Goal: Task Accomplishment & Management: Use online tool/utility

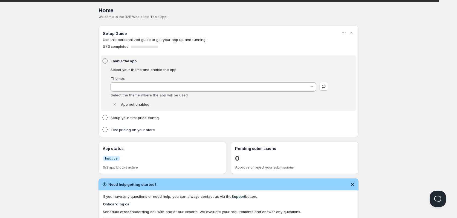
type input "[PERSON_NAME]"
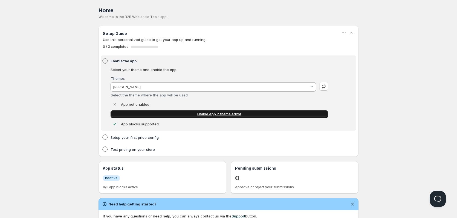
click at [168, 112] on link "Enable App in theme editor" at bounding box center [220, 115] width 218 height 8
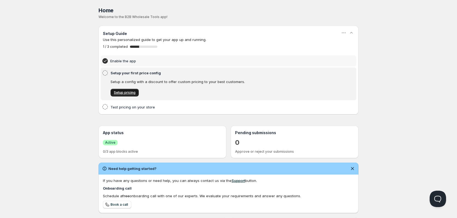
click at [134, 92] on span "Setup pricing" at bounding box center [125, 93] width 22 height 4
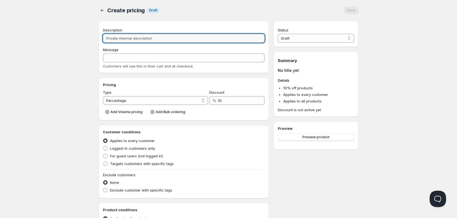
click at [142, 36] on input "Description" at bounding box center [184, 38] width 162 height 9
type input "p"
type input "P"
type input "pr"
type input "PR"
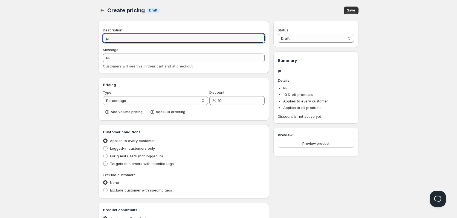
type input "pri"
type input "PRI"
type input "pric"
type input "PRIC"
type input "price"
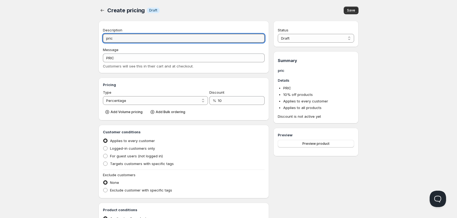
type input "PRICE"
type input "price 1"
type input "PRICE_1"
type input "price 1"
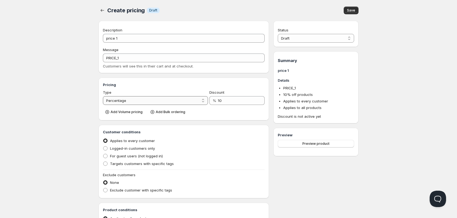
click at [167, 100] on select "Percentage Absolute" at bounding box center [155, 100] width 105 height 9
click at [103, 96] on select "Percentage Absolute" at bounding box center [155, 100] width 105 height 9
click at [166, 102] on select "Percentage Absolute" at bounding box center [155, 100] width 105 height 9
click at [103, 96] on select "Percentage Absolute" at bounding box center [155, 100] width 105 height 9
click at [185, 100] on select "Percentage Absolute" at bounding box center [155, 100] width 105 height 9
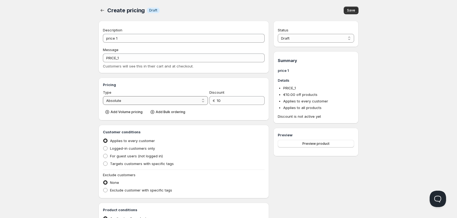
select select "1"
click at [103, 96] on select "Percentage Absolute" at bounding box center [155, 100] width 105 height 9
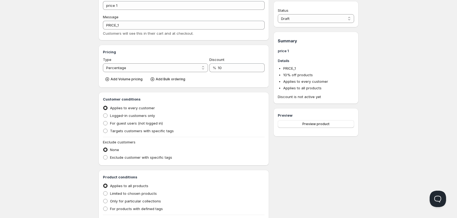
scroll to position [46, 0]
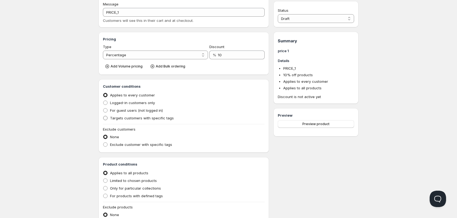
click at [134, 119] on span "Targets customers with specific tags" at bounding box center [142, 118] width 64 height 4
click at [103, 116] on input "Targets customers with specific tags" at bounding box center [103, 116] width 0 height 0
radio input "true"
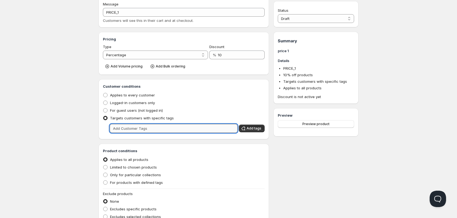
click at [141, 129] on input "text" at bounding box center [174, 128] width 128 height 9
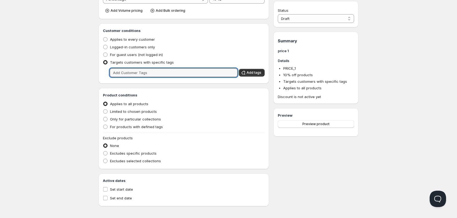
scroll to position [103, 0]
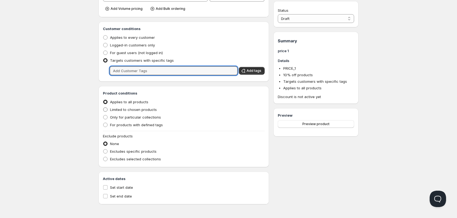
click at [105, 109] on span at bounding box center [105, 110] width 4 height 4
click at [103, 108] on input "Limited to chosen products" at bounding box center [103, 108] width 0 height 0
radio input "true"
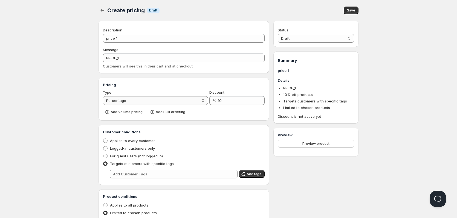
scroll to position [46, 0]
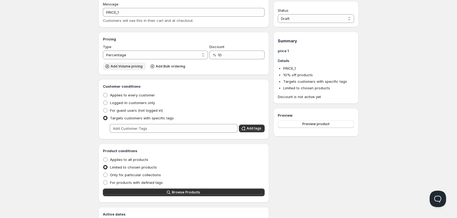
click at [130, 67] on span "Add Volume pricing" at bounding box center [127, 66] width 32 height 4
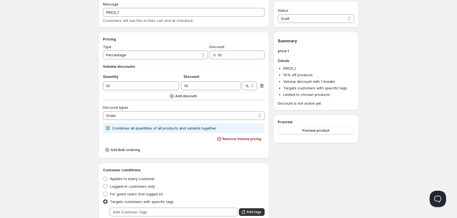
click at [260, 86] on icon at bounding box center [261, 85] width 5 height 5
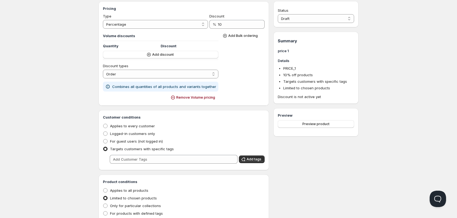
scroll to position [6, 0]
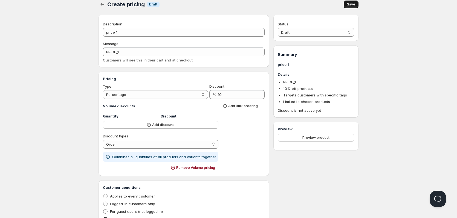
click at [347, 5] on span "Save" at bounding box center [351, 4] width 8 height 4
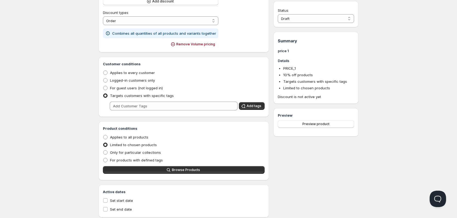
scroll to position [143, 0]
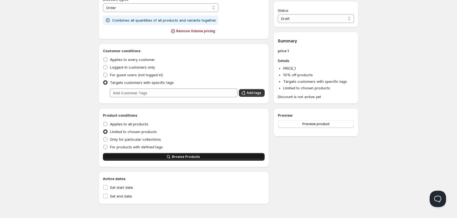
click at [142, 155] on button "Browse Products" at bounding box center [184, 157] width 162 height 8
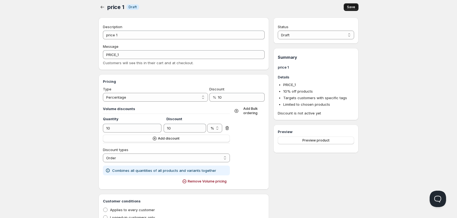
scroll to position [0, 0]
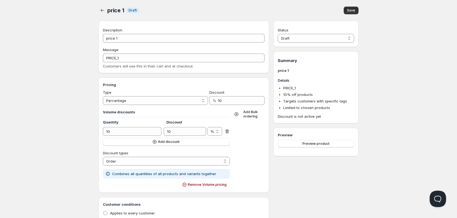
click at [345, 11] on button "Save" at bounding box center [351, 11] width 15 height 8
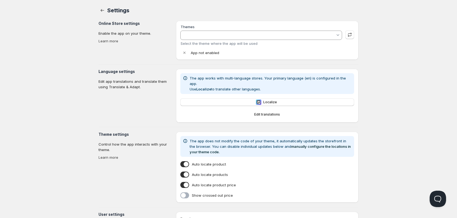
type input "[PERSON_NAME]"
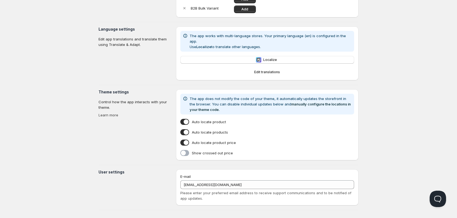
scroll to position [91, 0]
